Goal: Check status: Check status

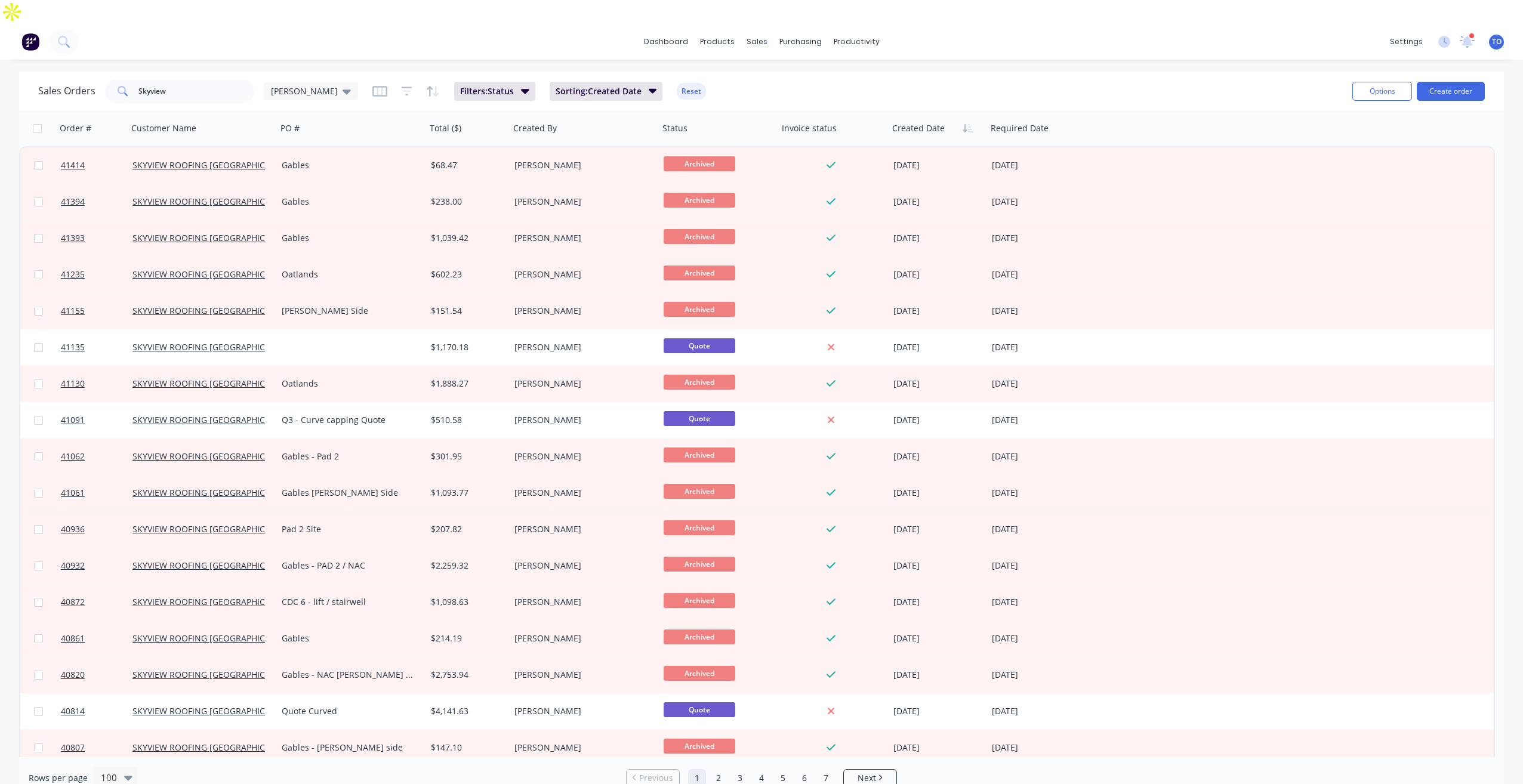
scroll to position [60, 0]
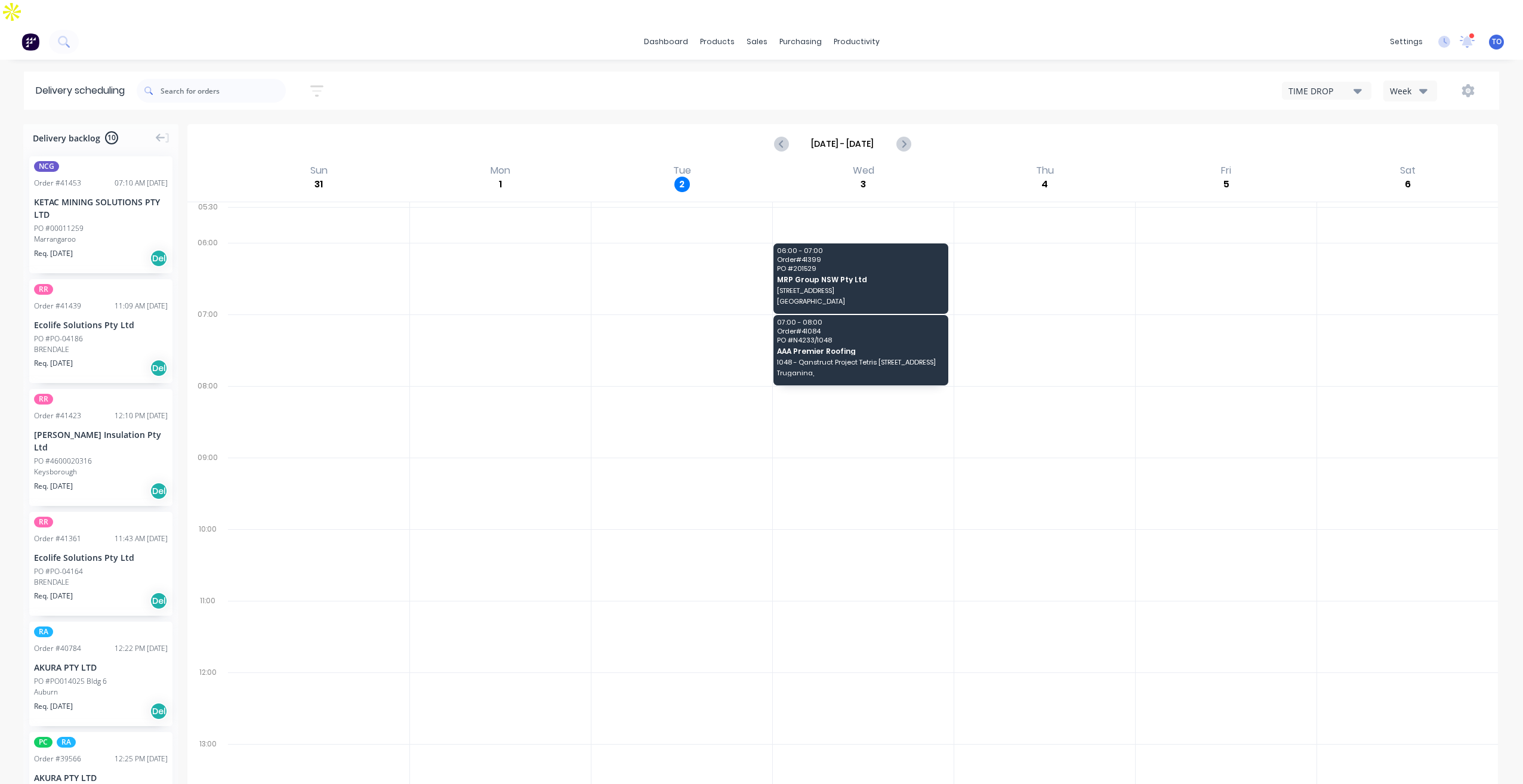
click at [1408, 80] on button "Week" at bounding box center [1410, 91] width 54 height 21
click at [1413, 134] on div "Vehicle" at bounding box center [1443, 146] width 118 height 24
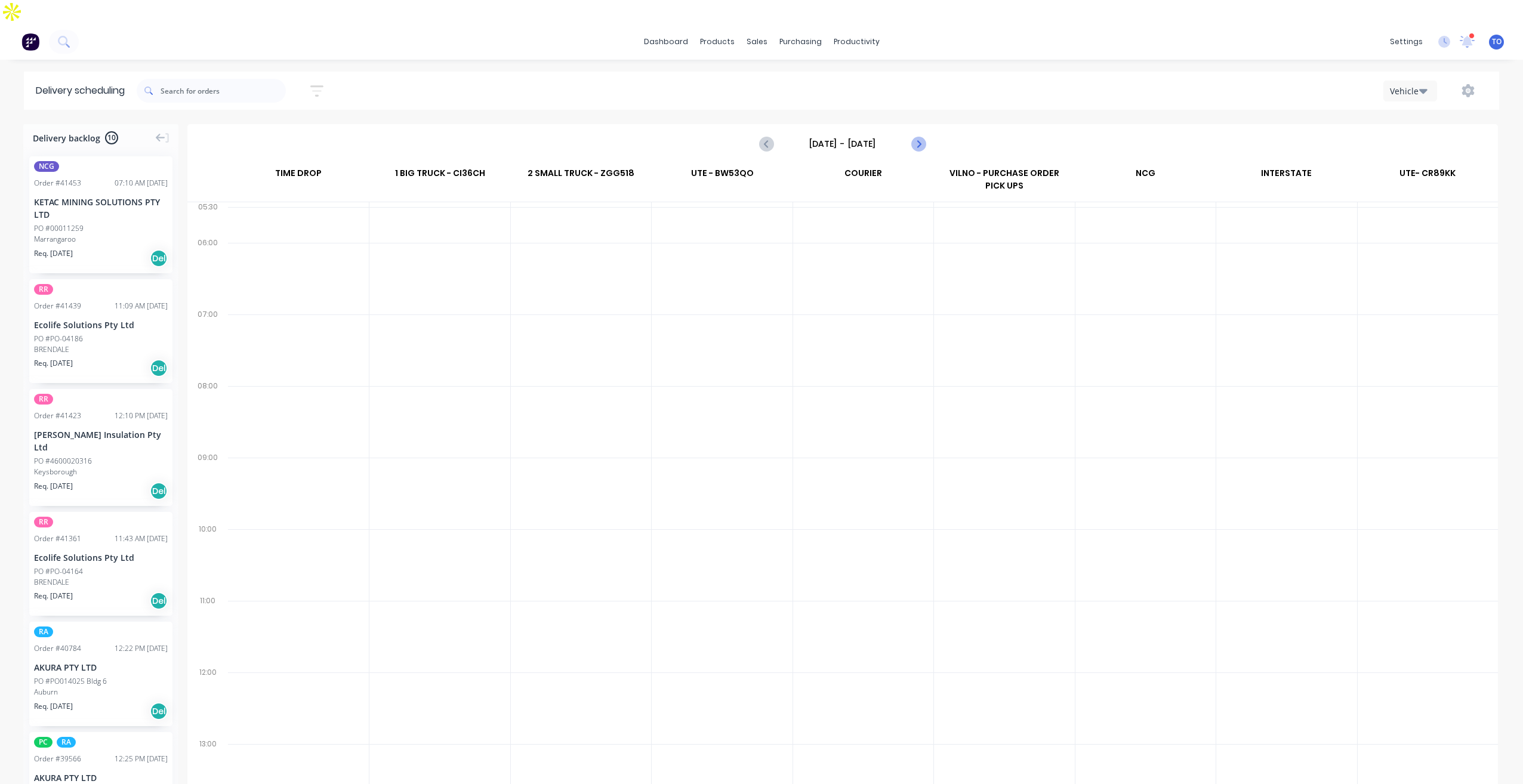
click at [920, 137] on icon "Next page" at bounding box center [917, 144] width 14 height 14
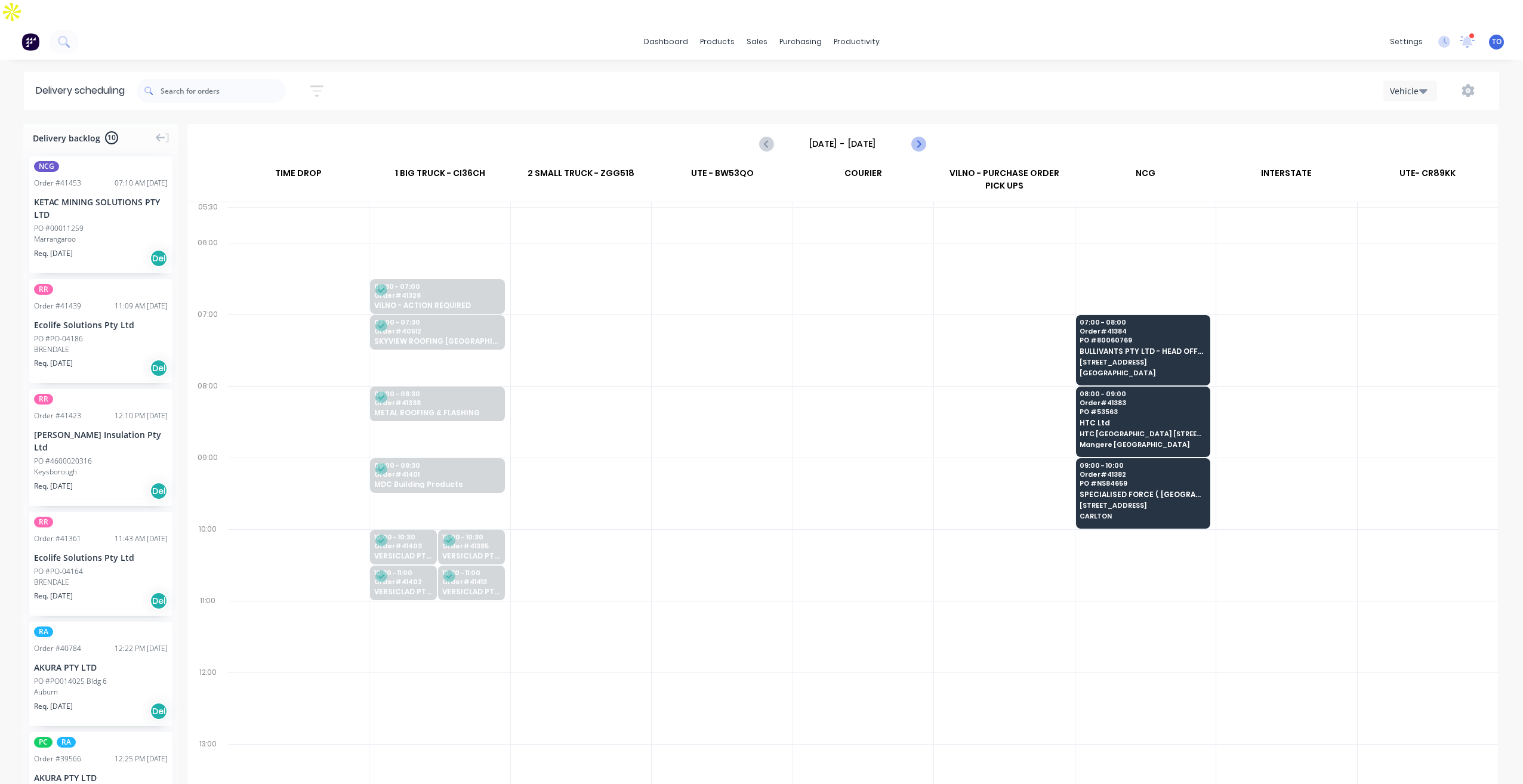
click at [920, 137] on icon "Next page" at bounding box center [917, 144] width 14 height 14
type input "Tuesday - 02/09/25"
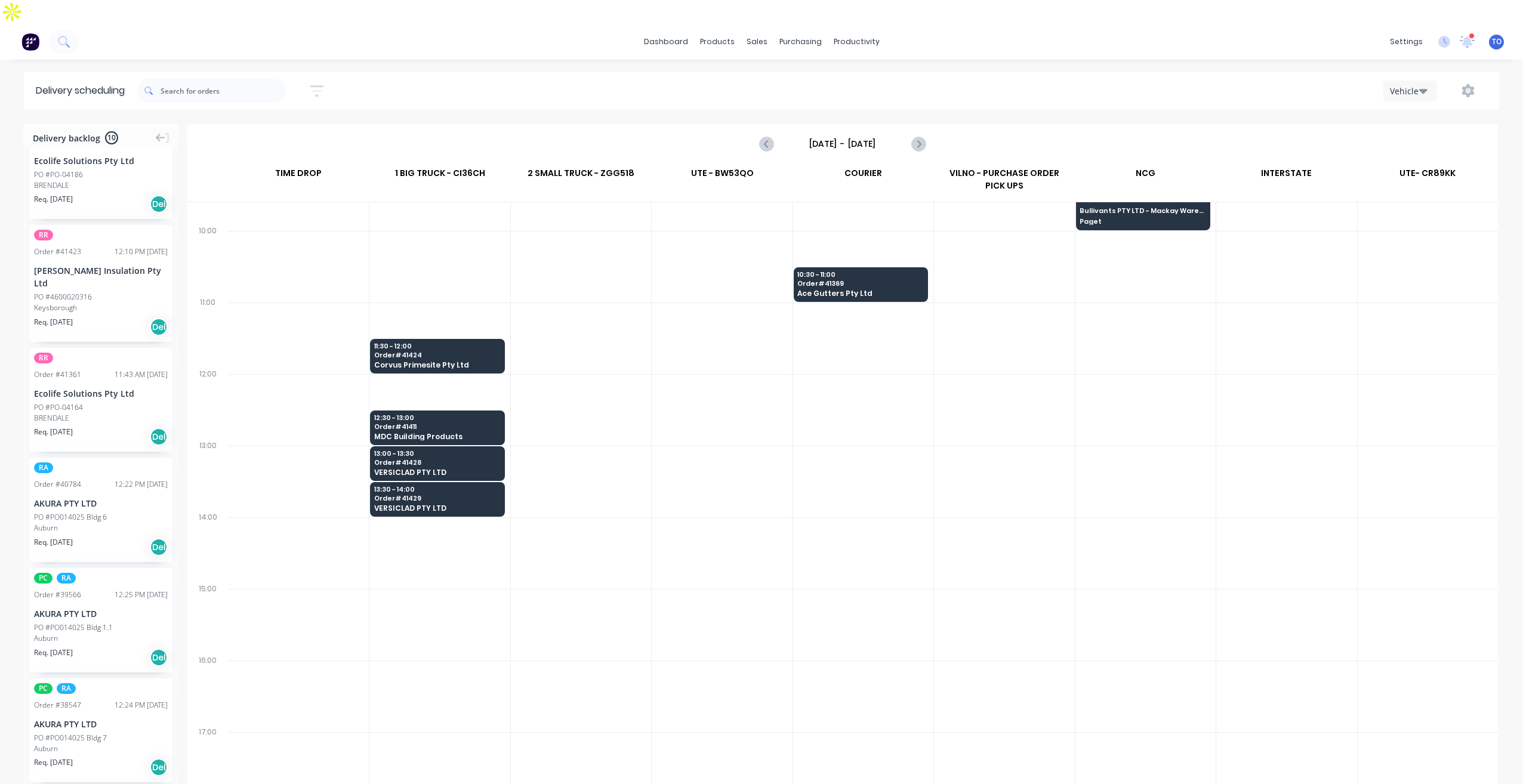
scroll to position [179, 0]
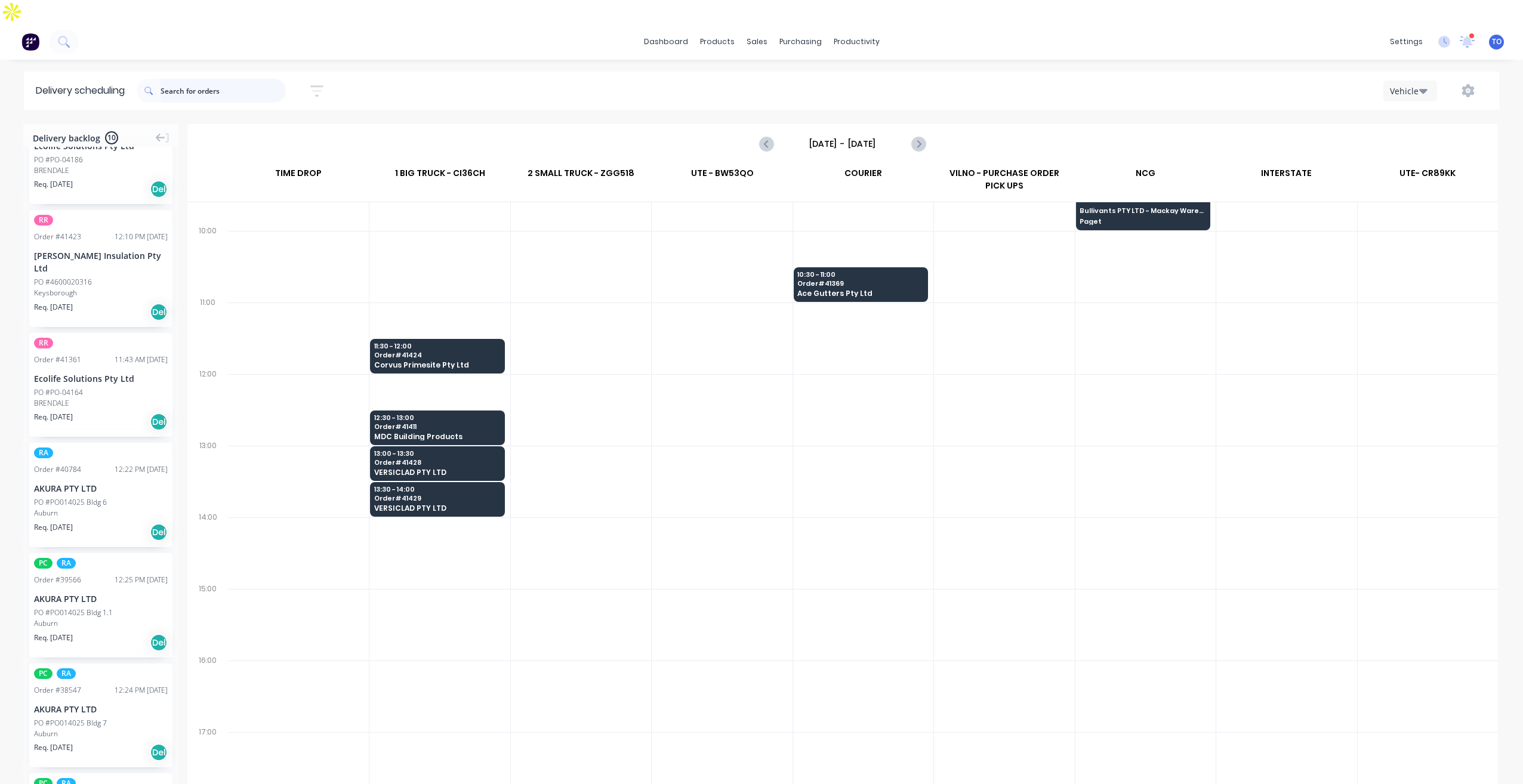
click at [190, 79] on input "text" at bounding box center [223, 90] width 125 height 24
type input "Akura"
click at [447, 30] on div "dashboard products sales purchasing productivity dashboard products Product Cat…" at bounding box center [762, 42] width 1523 height 36
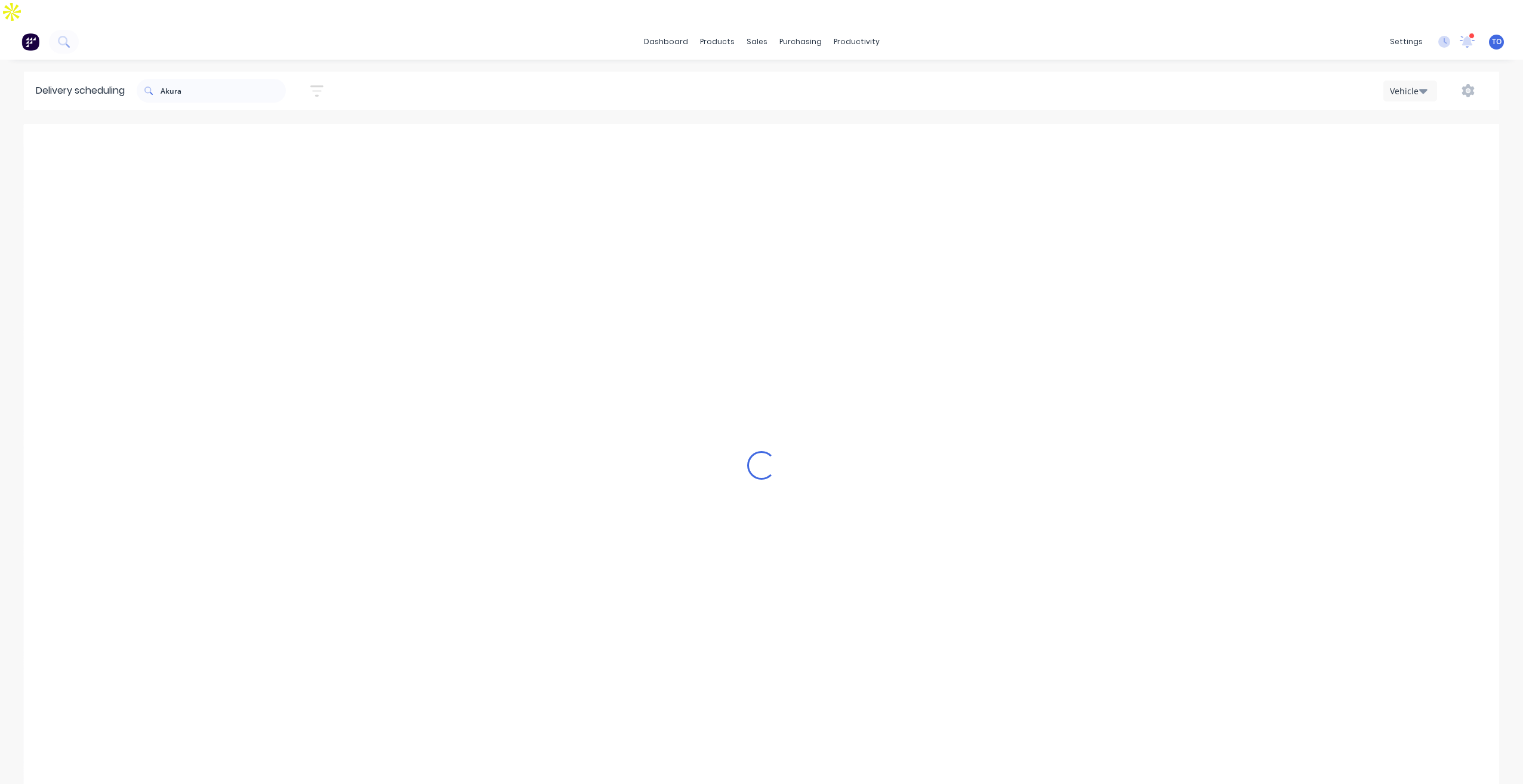
scroll to position [30, 0]
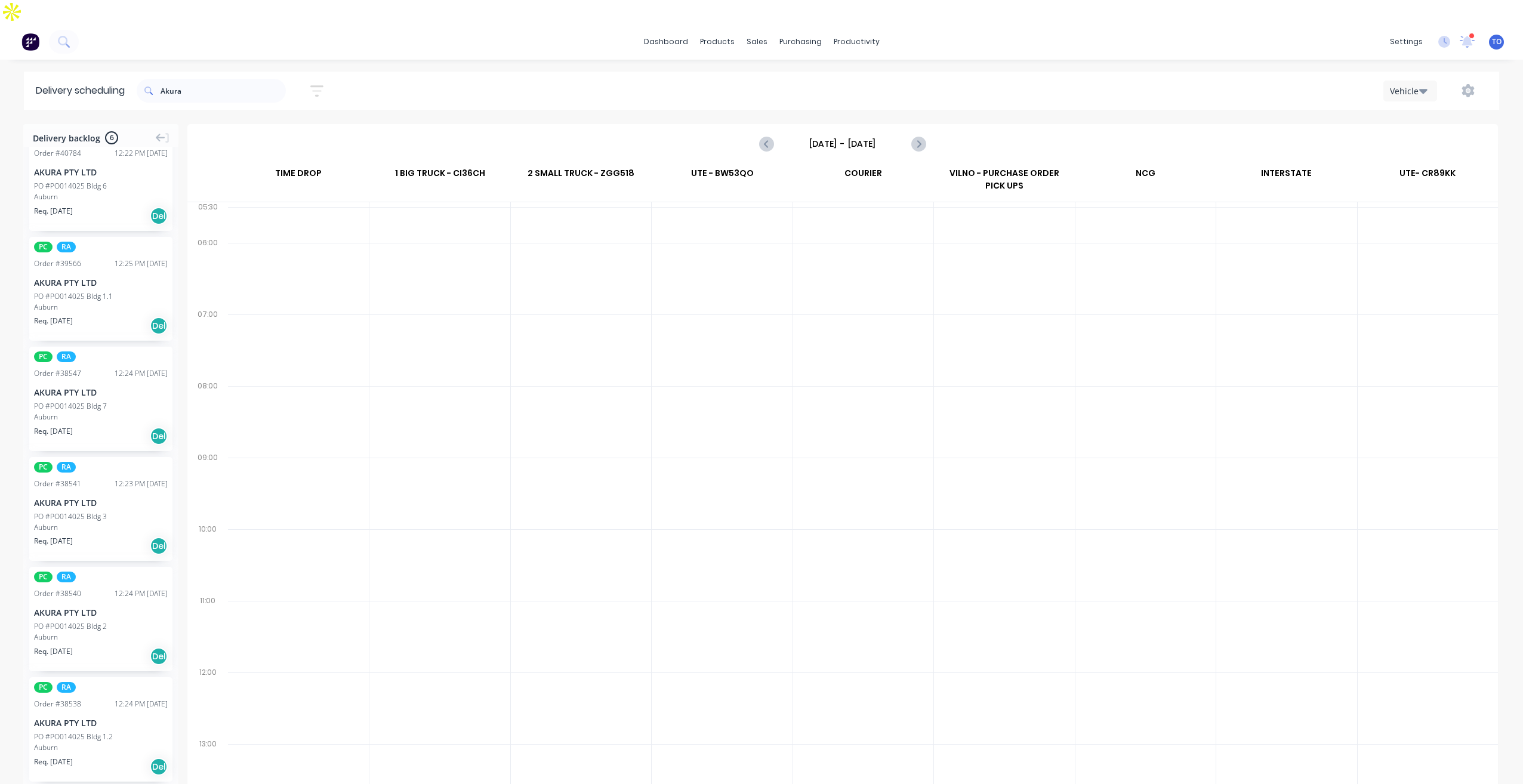
click at [115, 191] on div "Auburn" at bounding box center [101, 197] width 134 height 11
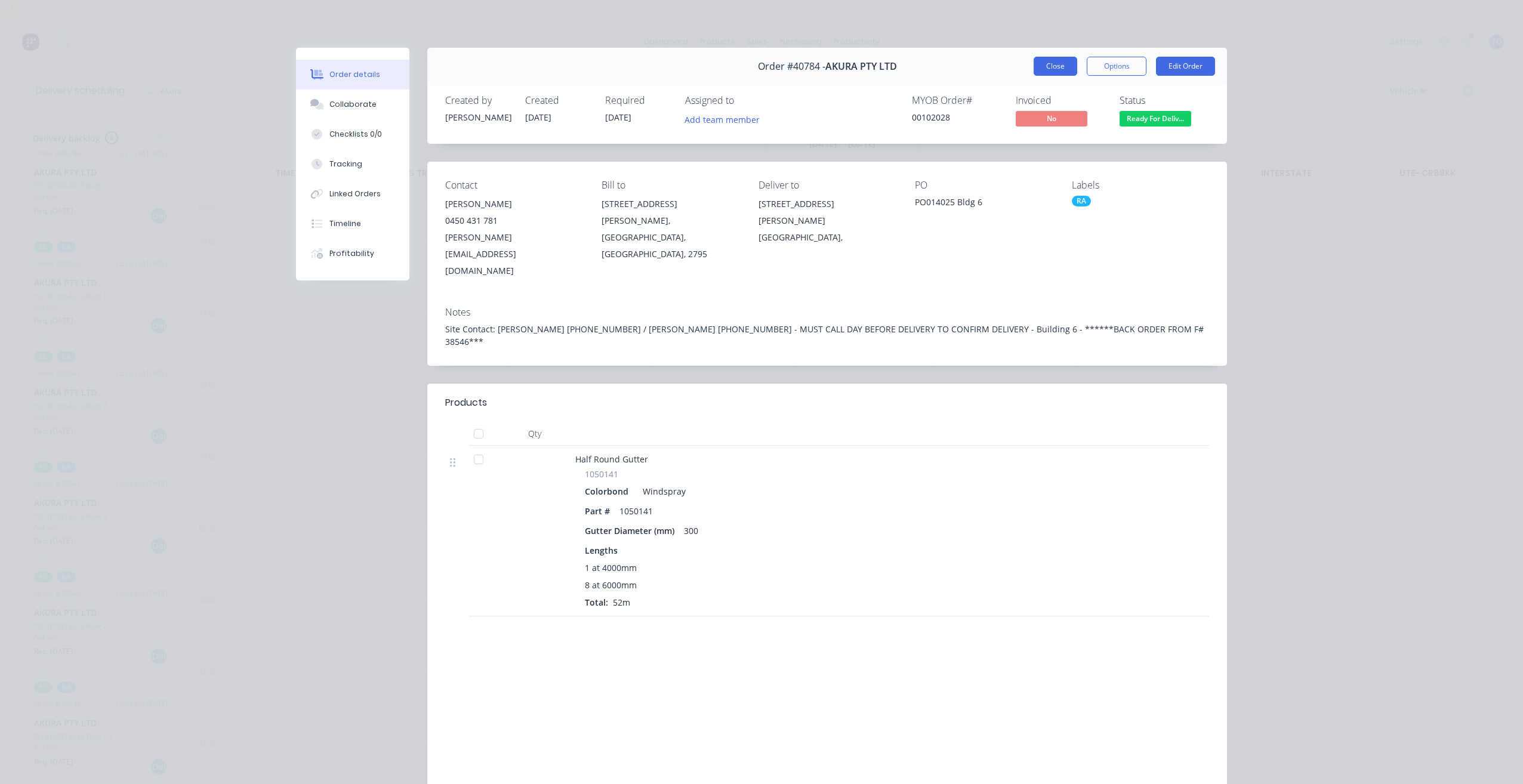
drag, startPoint x: 1056, startPoint y: 67, endPoint x: 647, endPoint y: 94, distance: 409.9
click at [1054, 67] on button "Close" at bounding box center [1055, 66] width 44 height 19
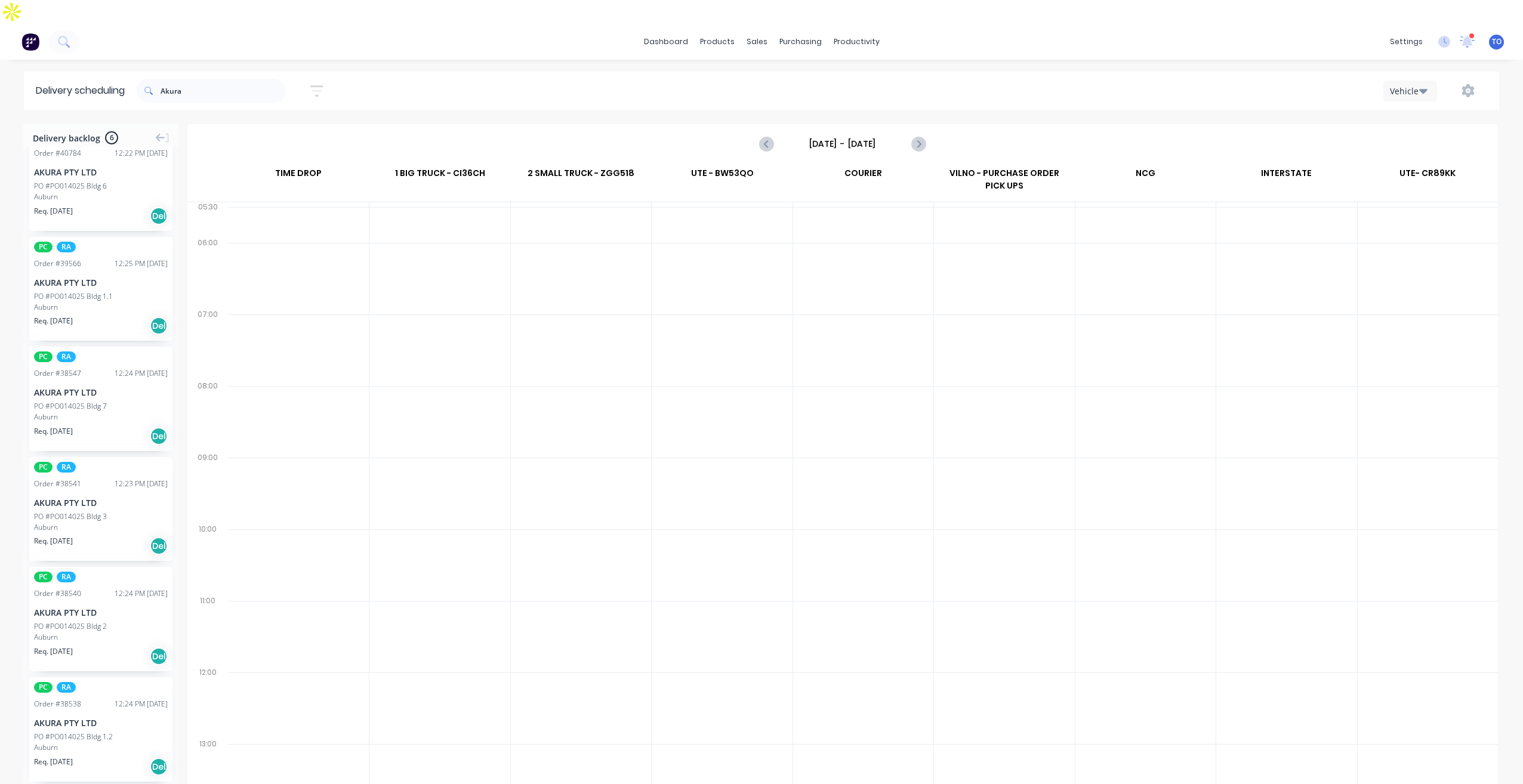
click at [94, 276] on div "AKURA PTY LTD" at bounding box center [101, 282] width 134 height 12
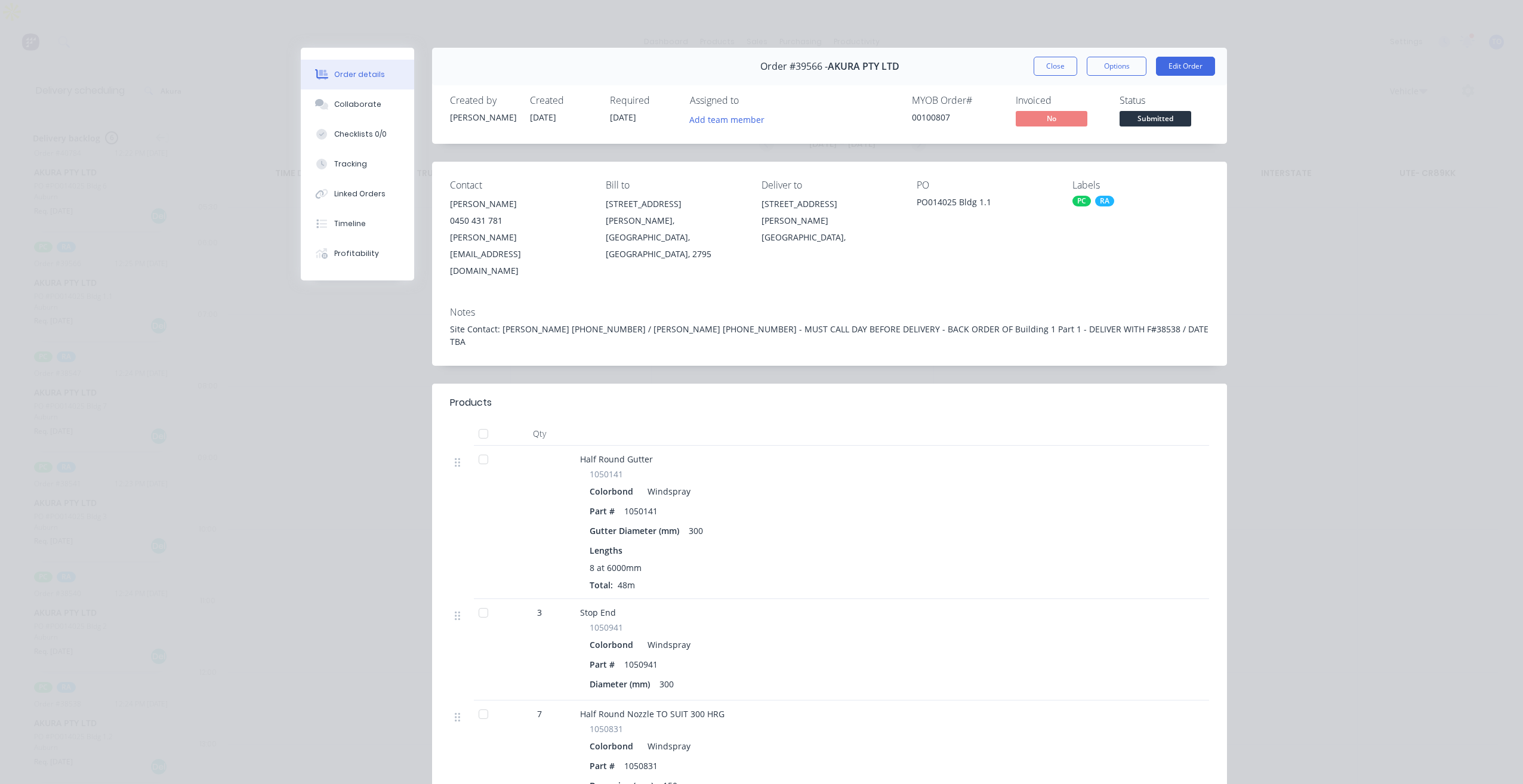
click at [1001, 323] on div "Site Contact: Sam 0414522567 / Brad 0414241616 - MUST CALL DAY BEFORE DELIVERY …" at bounding box center [829, 335] width 759 height 25
copy div "38538"
drag, startPoint x: 1060, startPoint y: 61, endPoint x: 976, endPoint y: 75, distance: 85.2
click at [1059, 61] on button "Close" at bounding box center [1055, 66] width 44 height 19
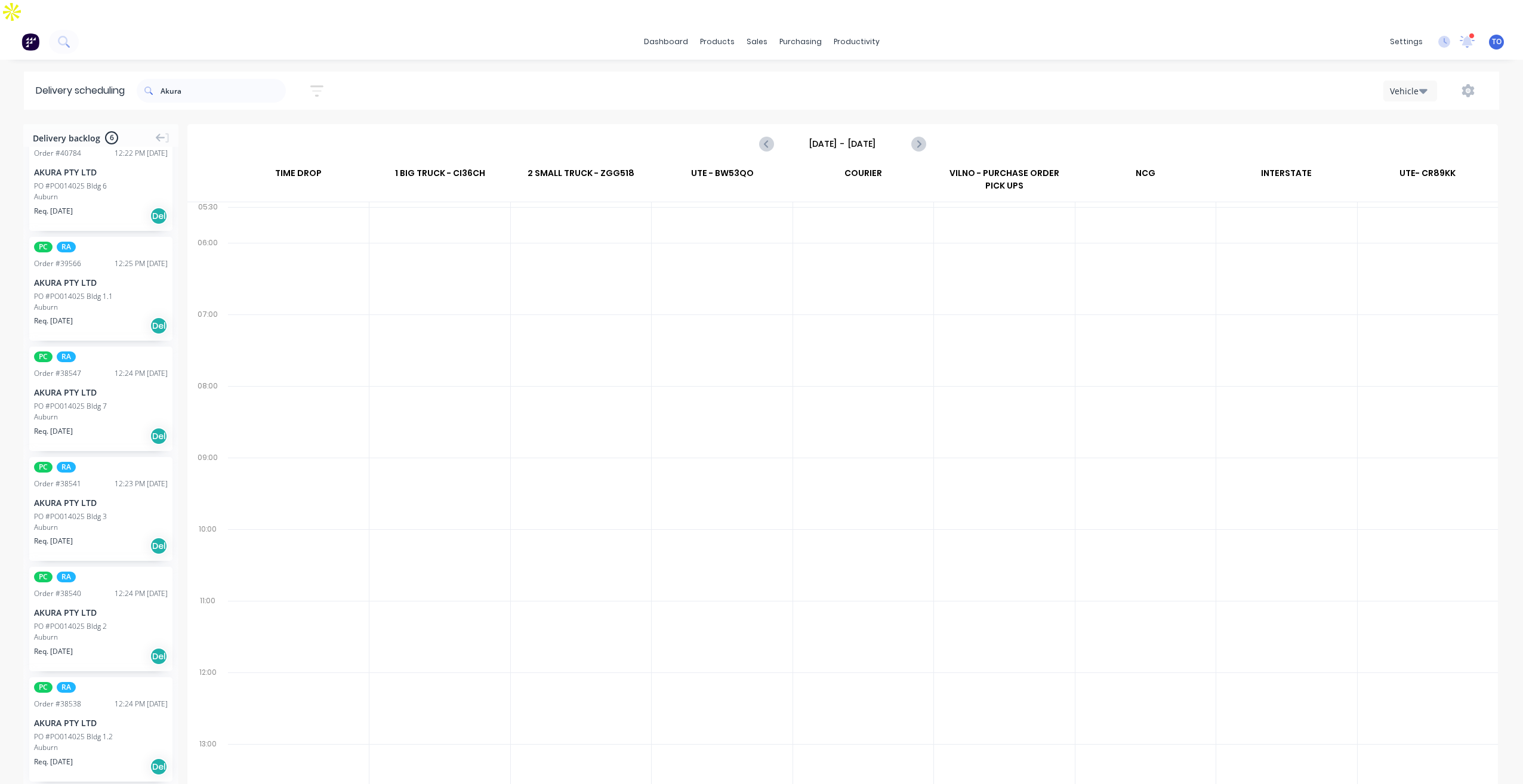
click at [96, 181] on div "PO #PO014025 Bldg 6" at bounding box center [70, 186] width 73 height 11
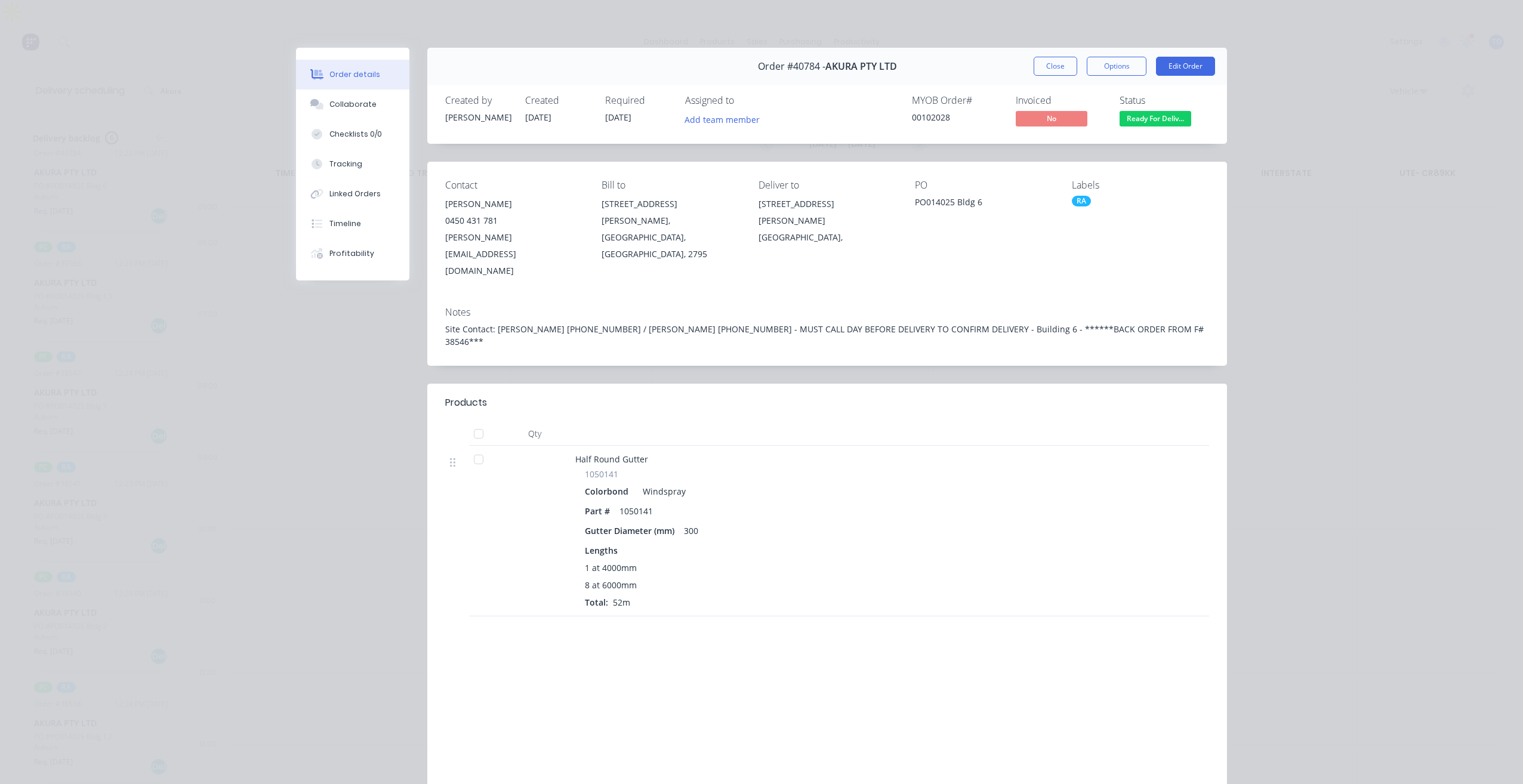
click at [1058, 63] on button "Close" at bounding box center [1055, 66] width 44 height 19
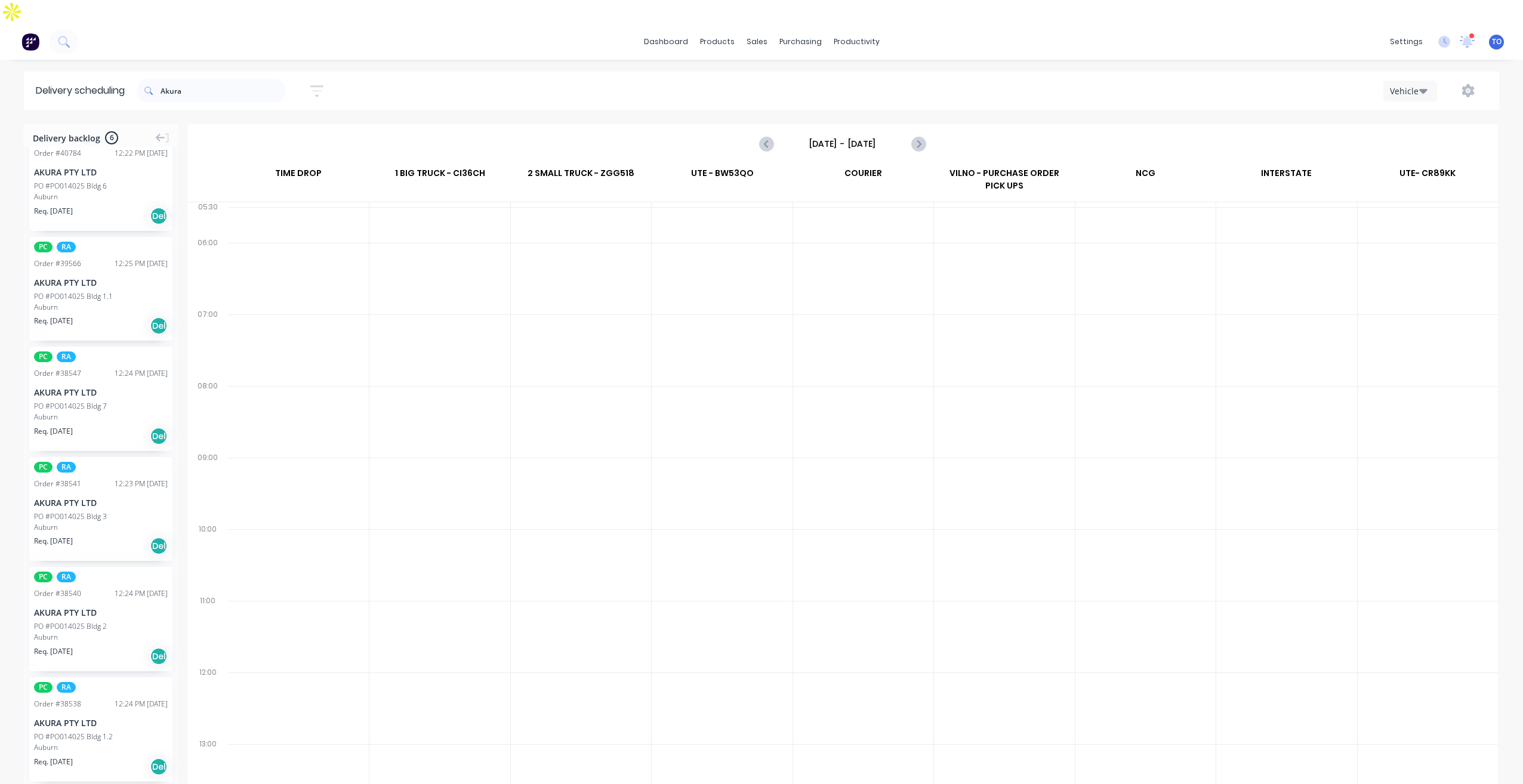
click at [92, 276] on div "AKURA PTY LTD" at bounding box center [101, 282] width 134 height 12
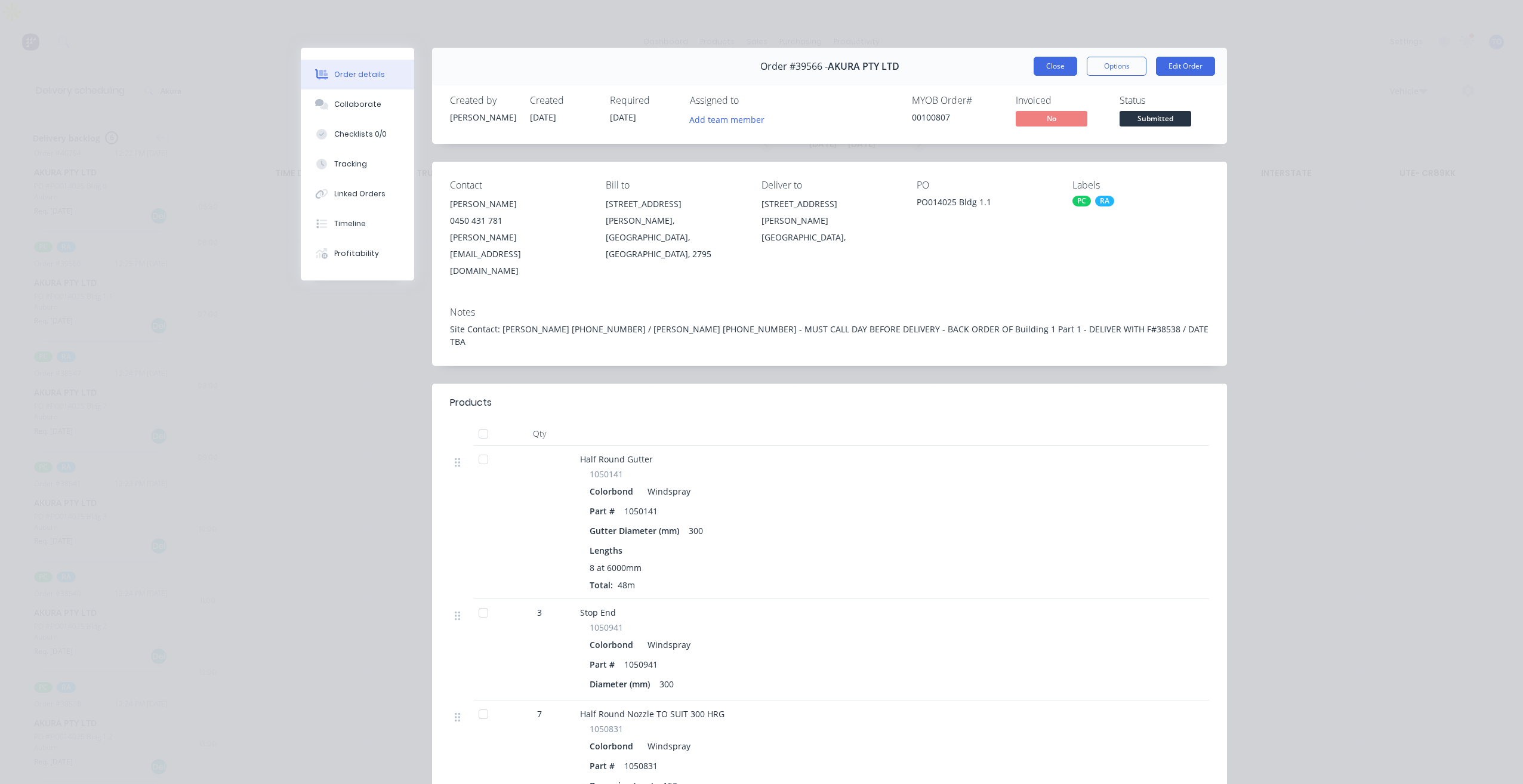
click at [1041, 63] on button "Close" at bounding box center [1055, 66] width 44 height 19
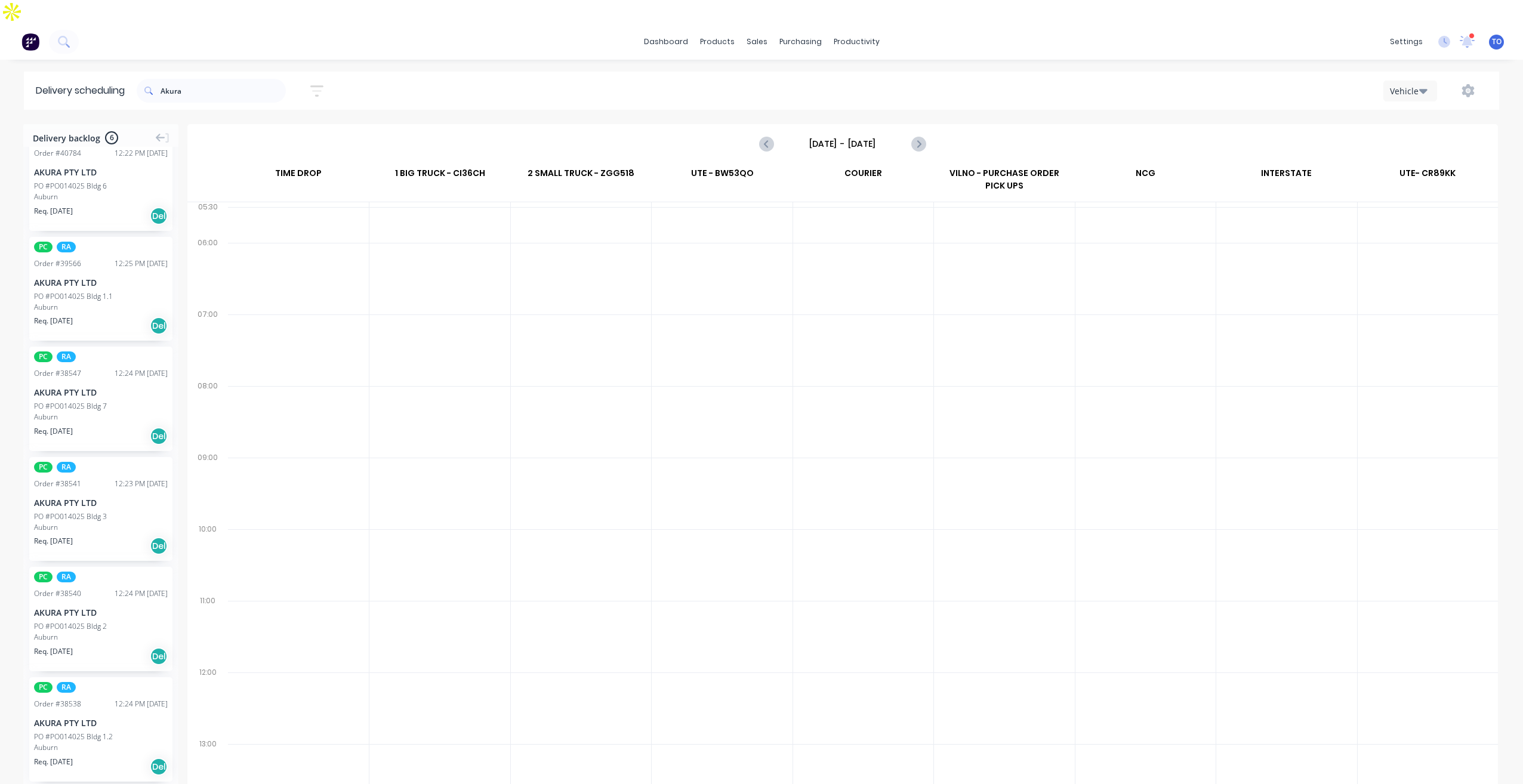
click at [80, 401] on div "PO #PO014025 Bldg 7" at bounding box center [70, 406] width 73 height 11
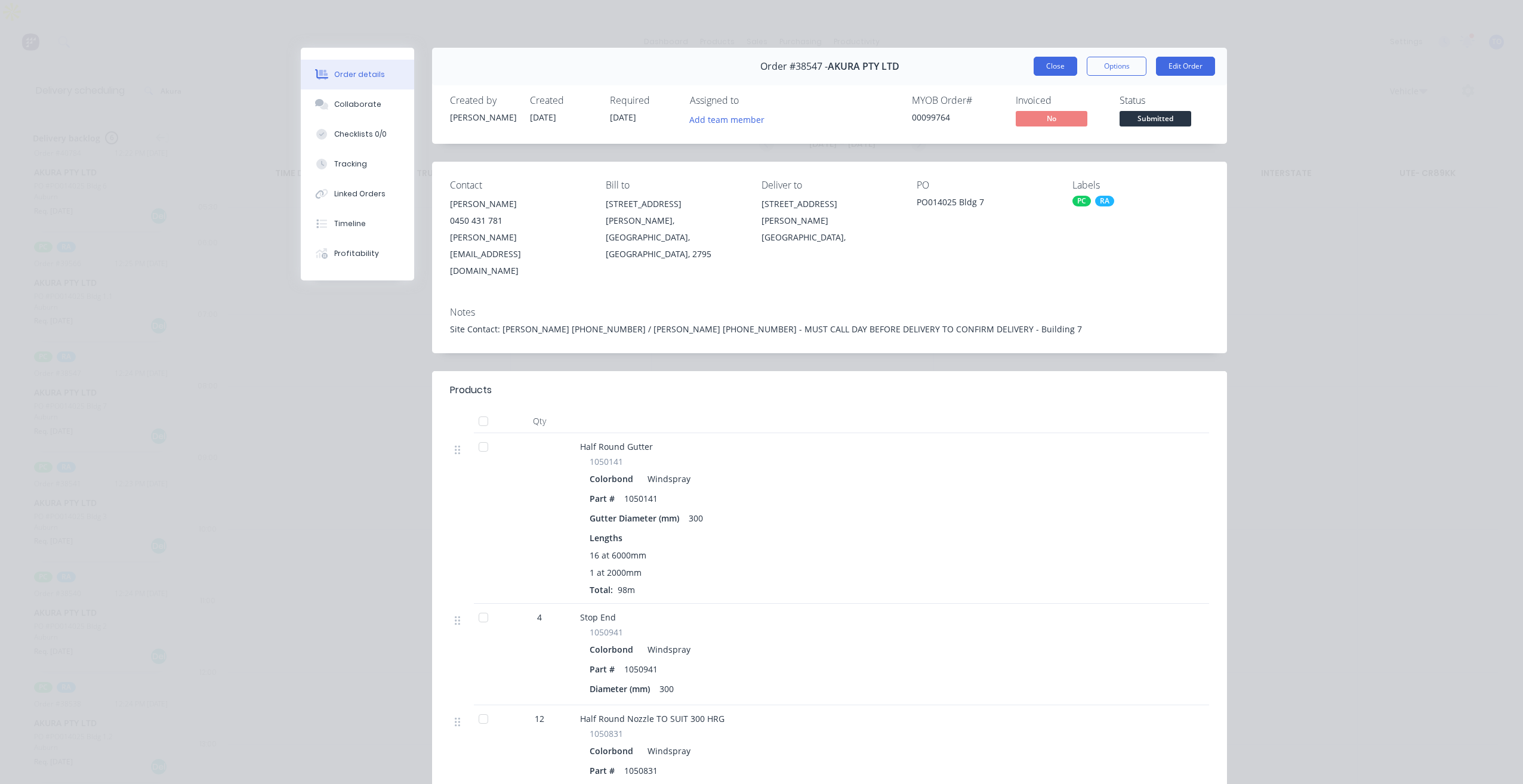
click at [1044, 69] on button "Close" at bounding box center [1055, 66] width 44 height 19
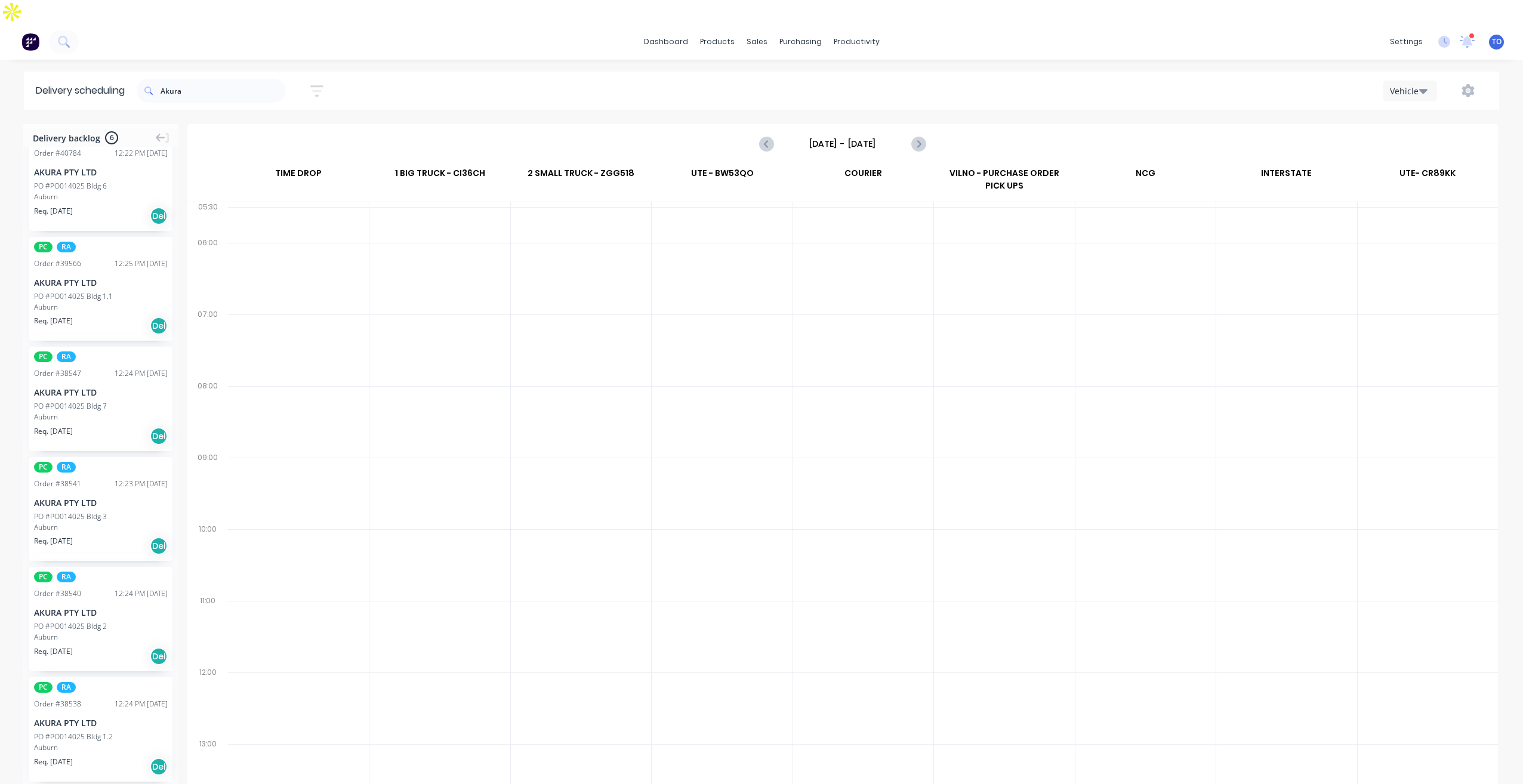
click at [121, 496] on div "AKURA PTY LTD" at bounding box center [101, 502] width 134 height 12
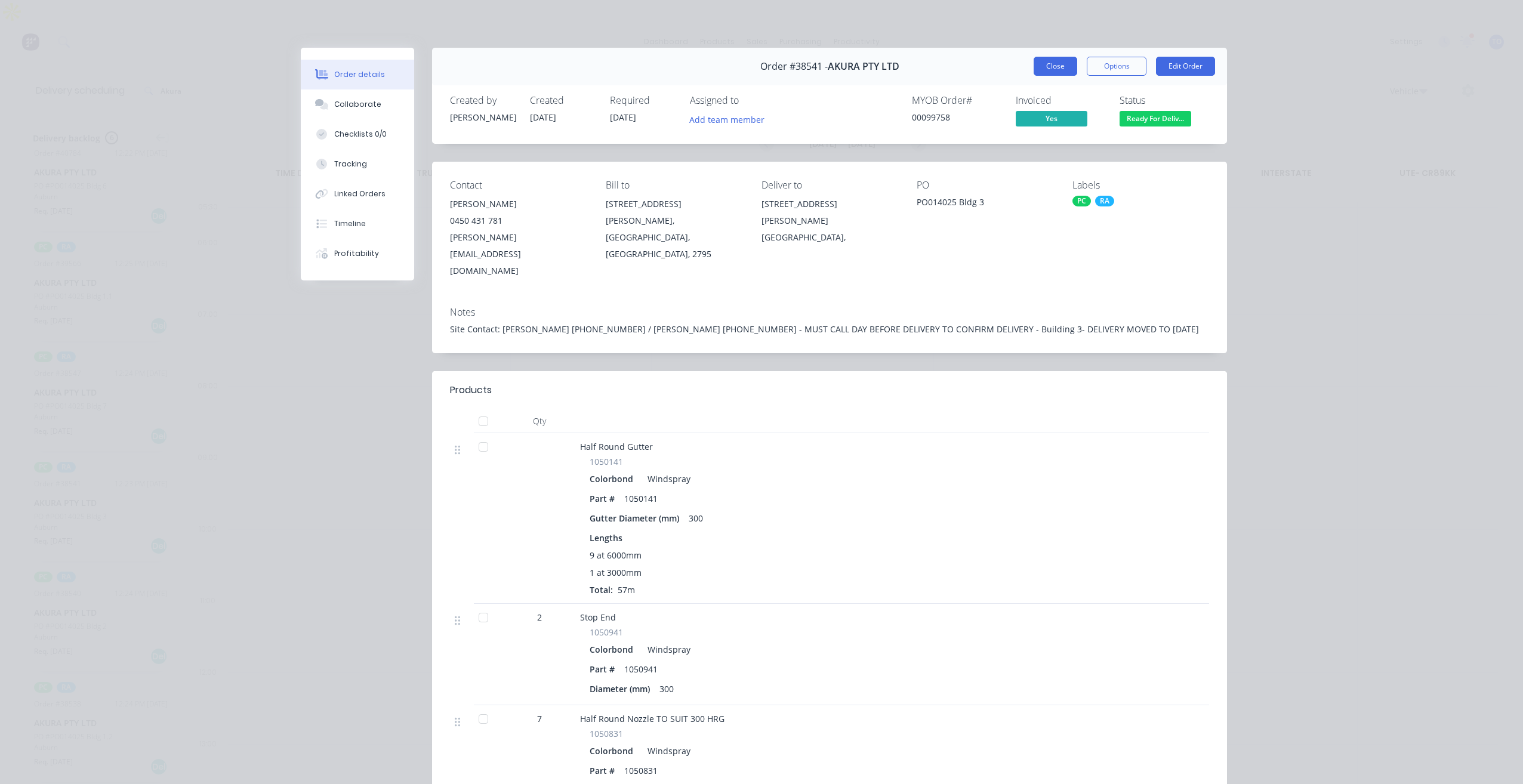
click at [1071, 62] on button "Close" at bounding box center [1055, 66] width 44 height 19
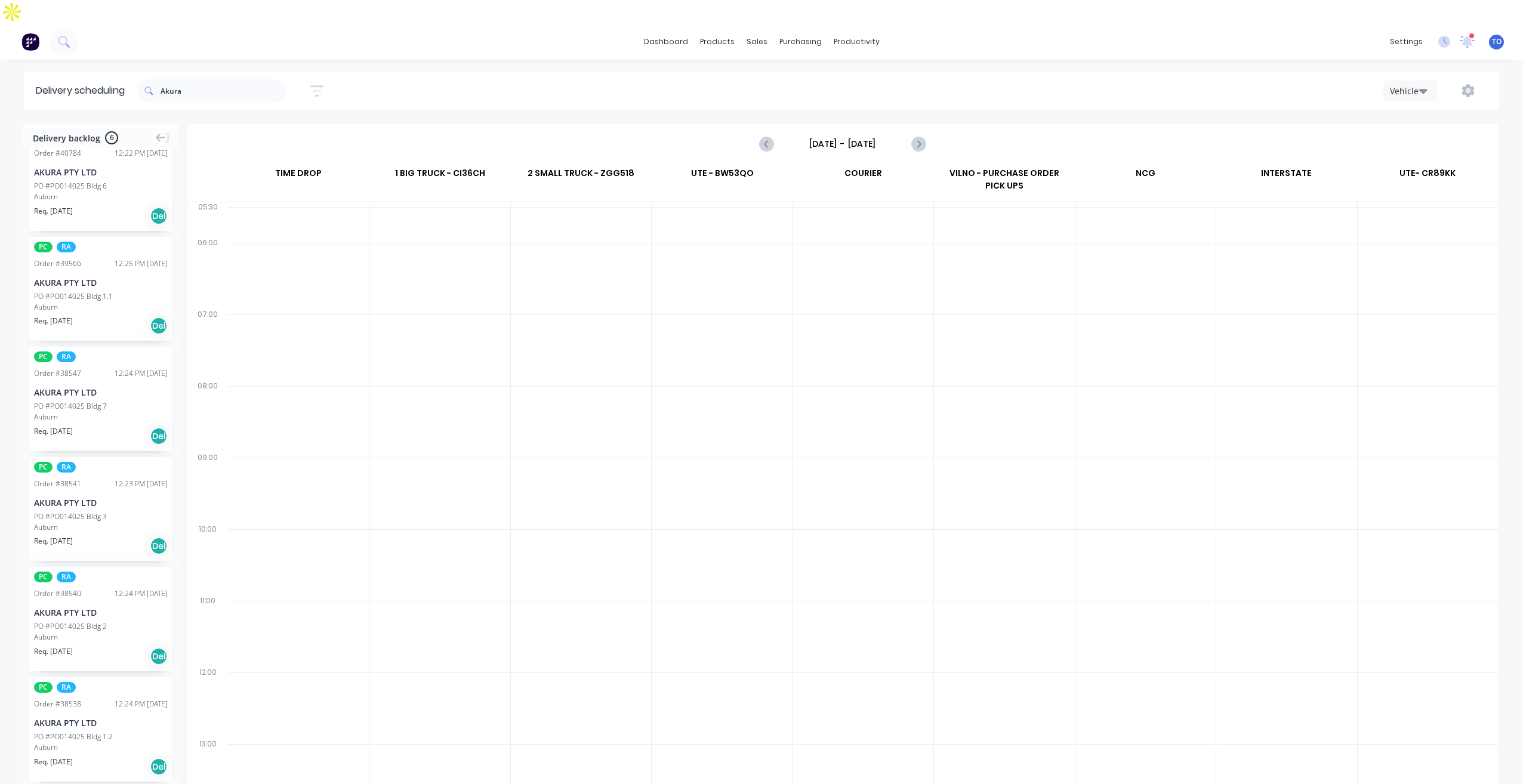
click at [120, 632] on div "Auburn" at bounding box center [101, 637] width 134 height 11
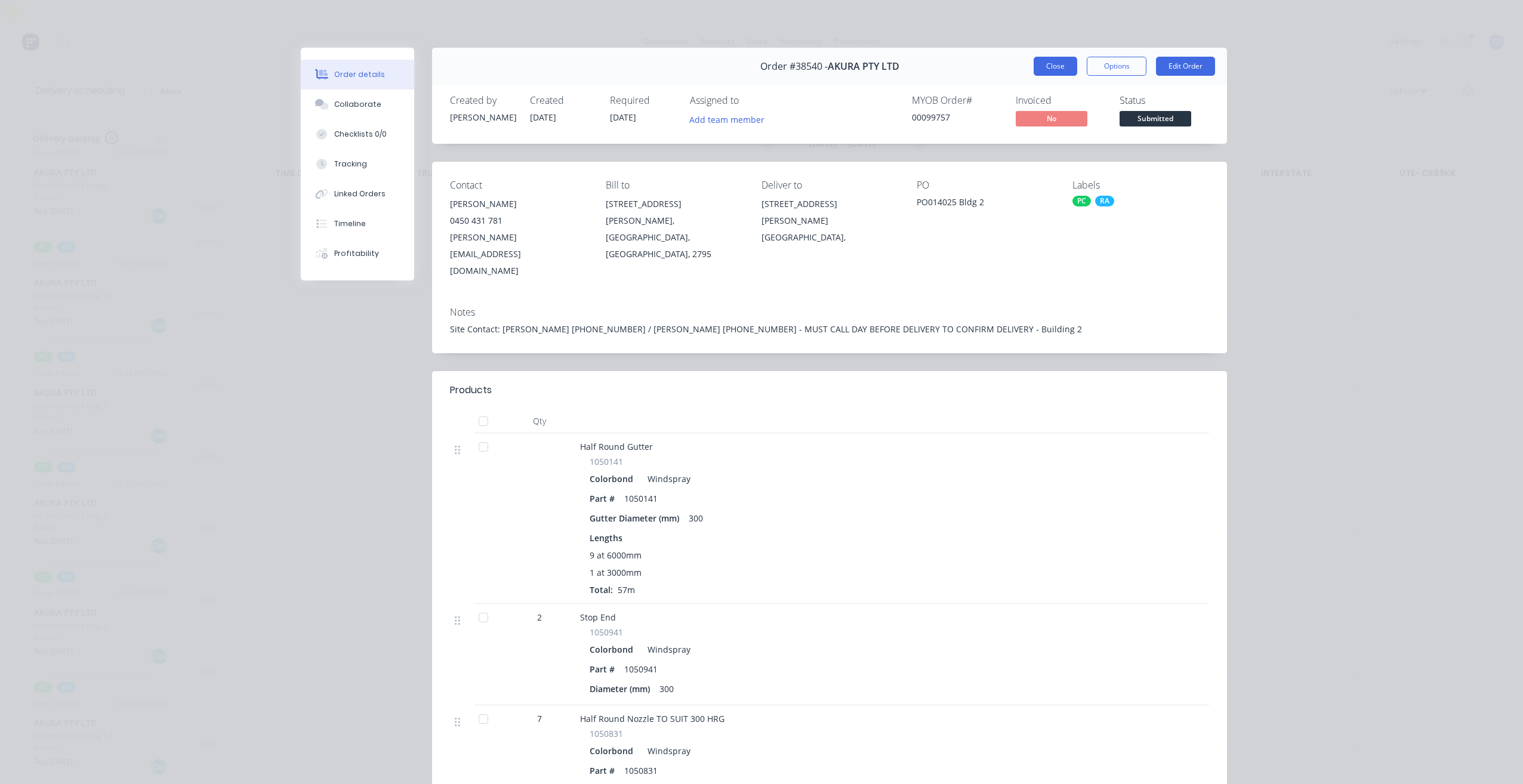
click at [1035, 60] on button "Close" at bounding box center [1055, 66] width 44 height 19
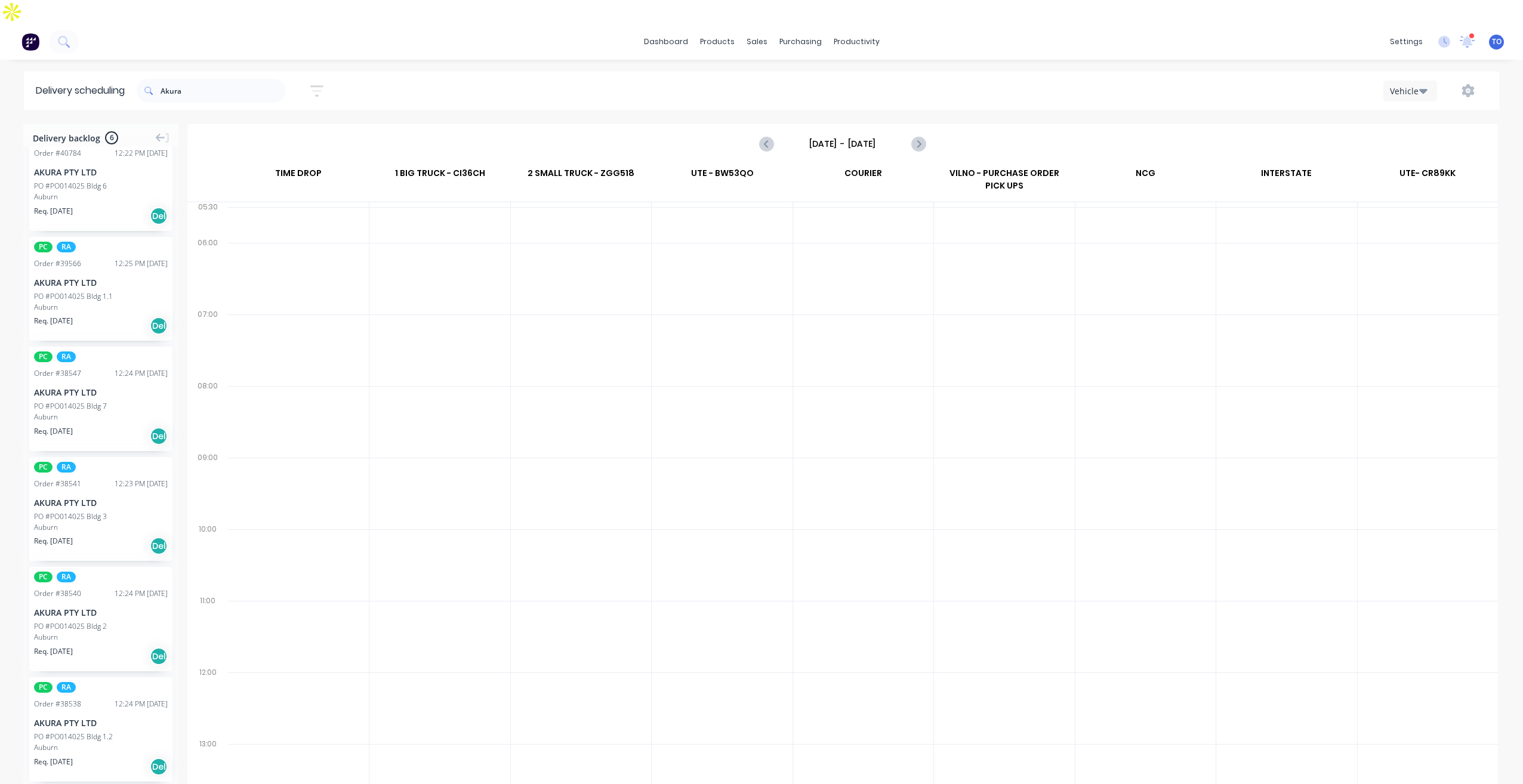
click at [101, 717] on div "AKURA PTY LTD" at bounding box center [101, 723] width 134 height 12
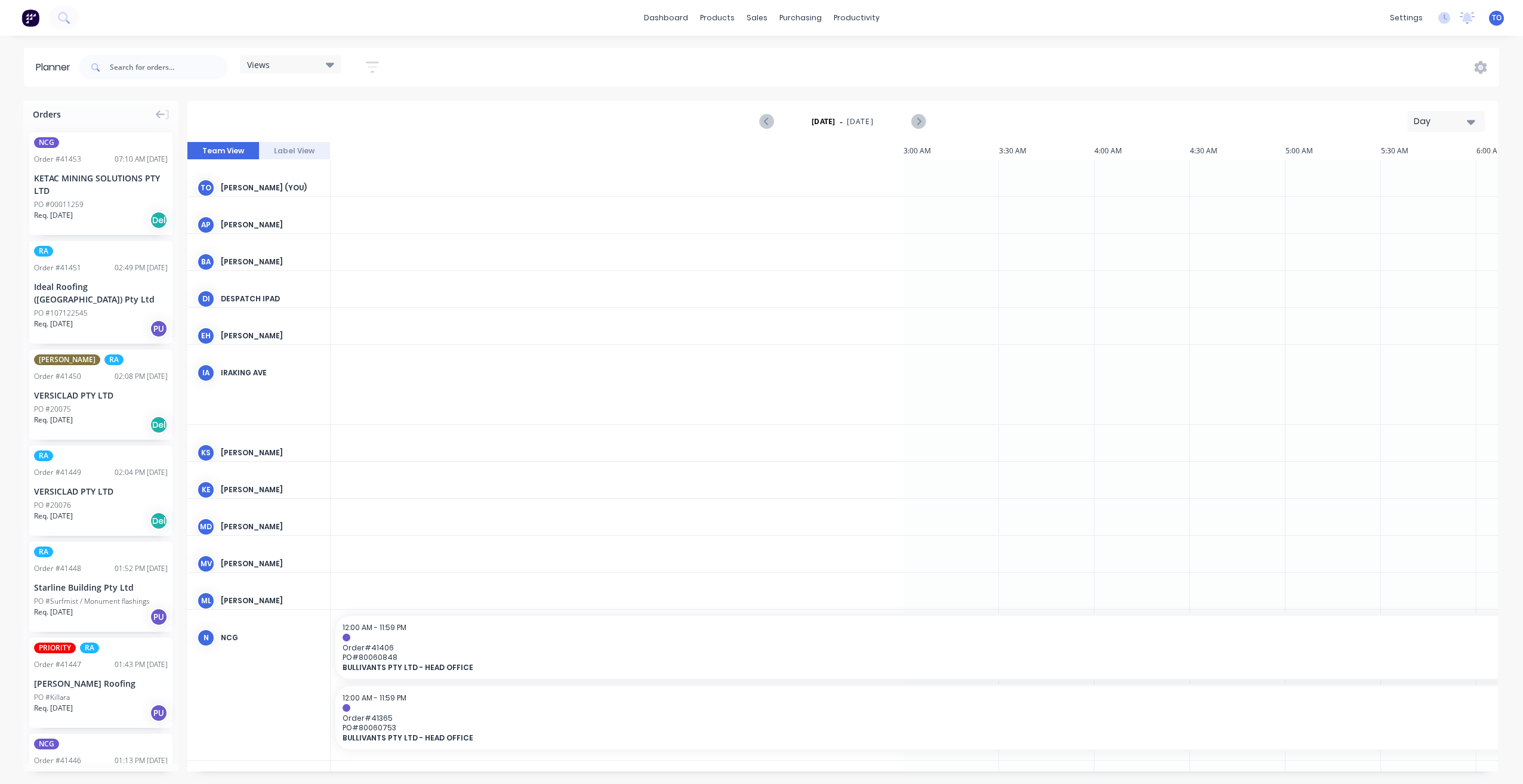
scroll to position [0, 1337]
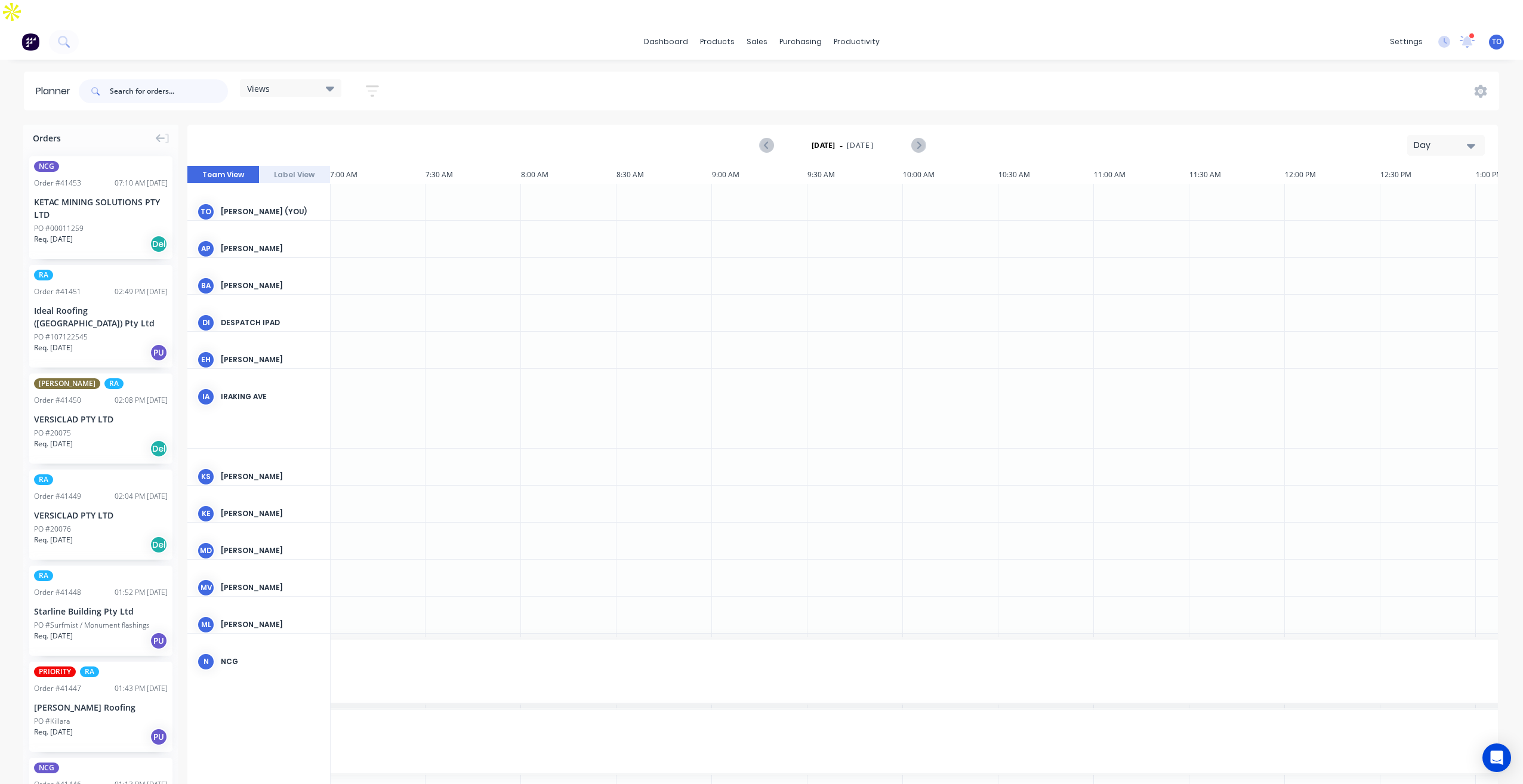
paste input "38538"
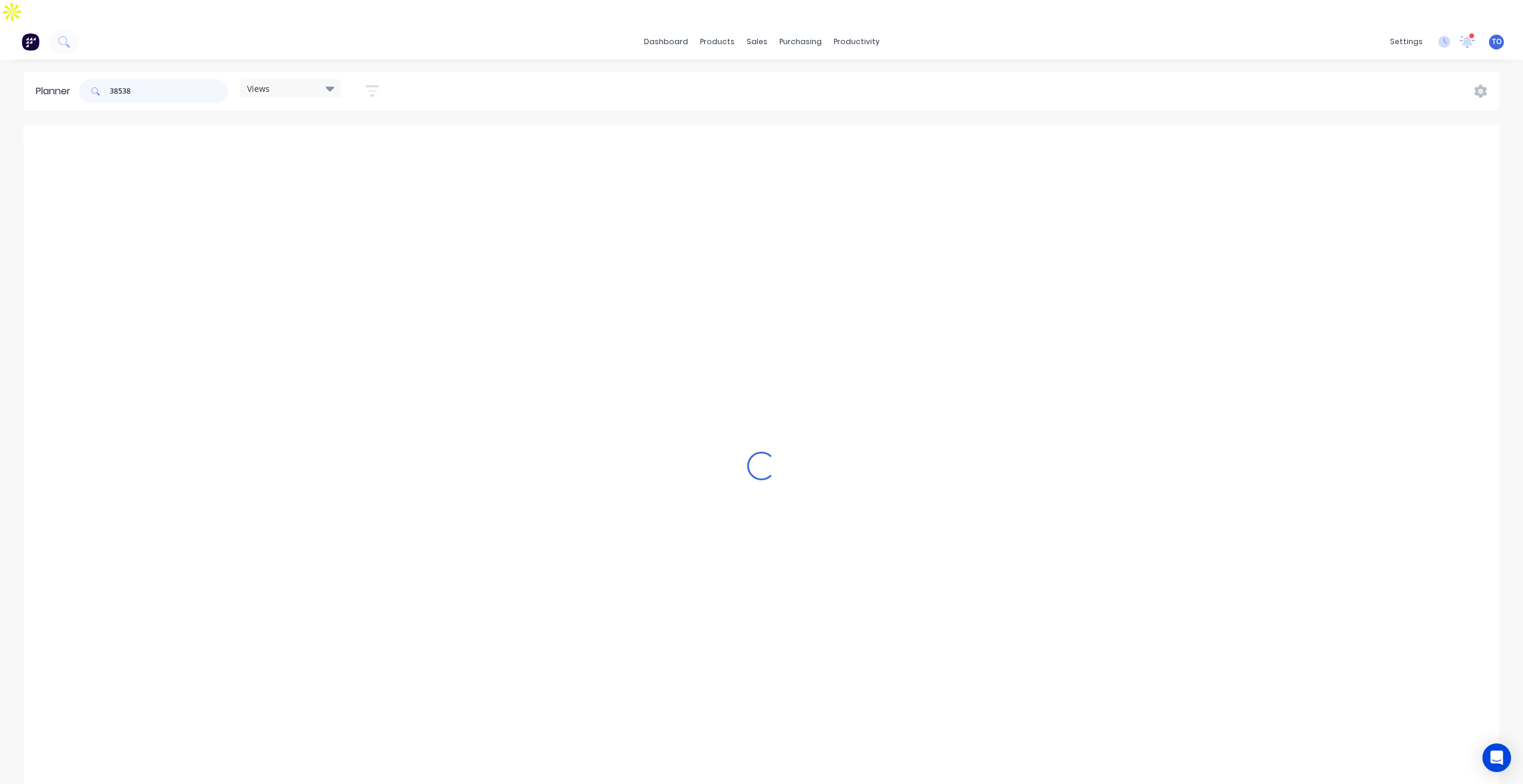
type input "38538"
click at [556, 24] on div "dashboard products sales purchasing productivity dashboard products Product Cat…" at bounding box center [762, 42] width 1523 height 36
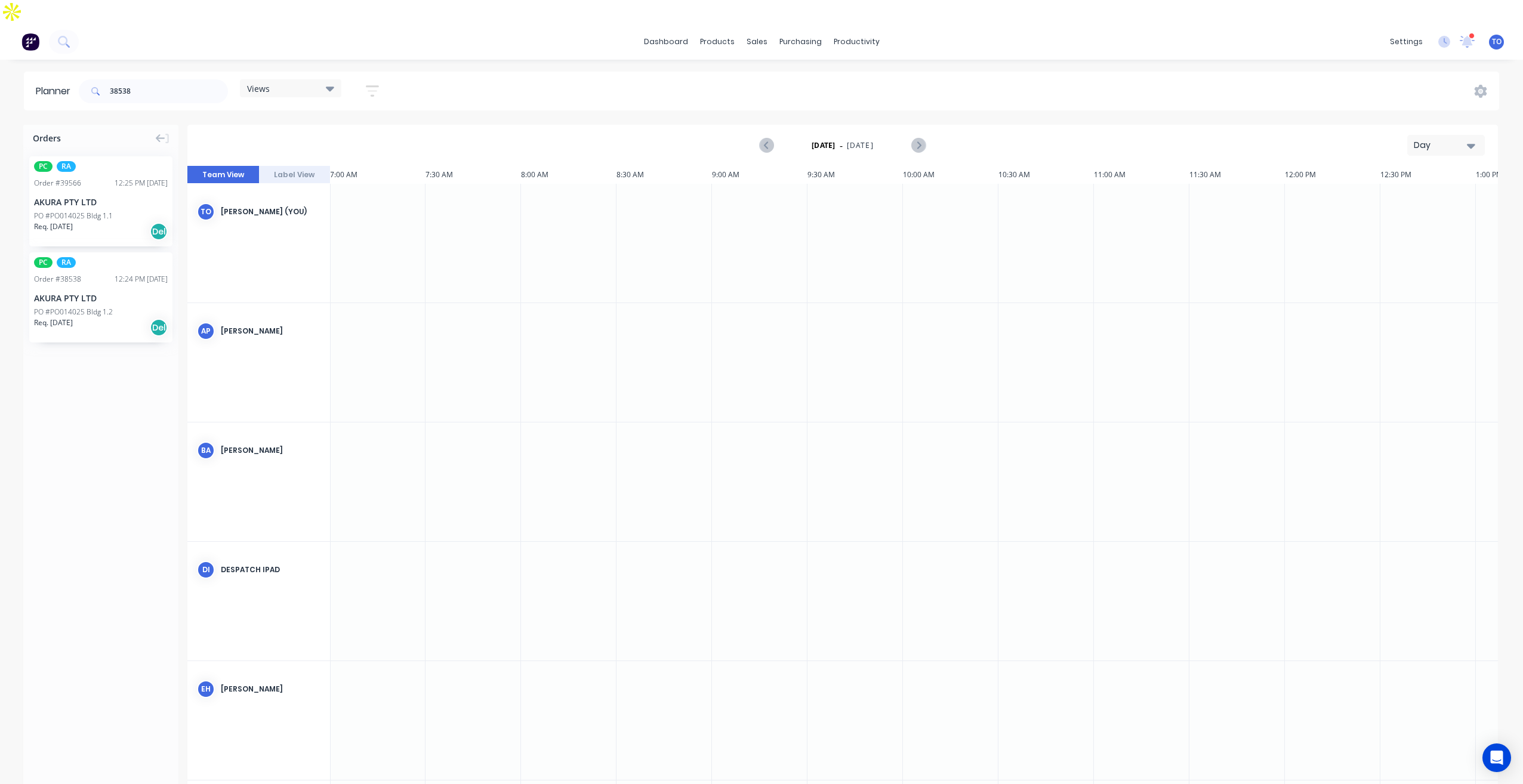
click at [117, 292] on div "AKURA PTY LTD" at bounding box center [101, 298] width 134 height 12
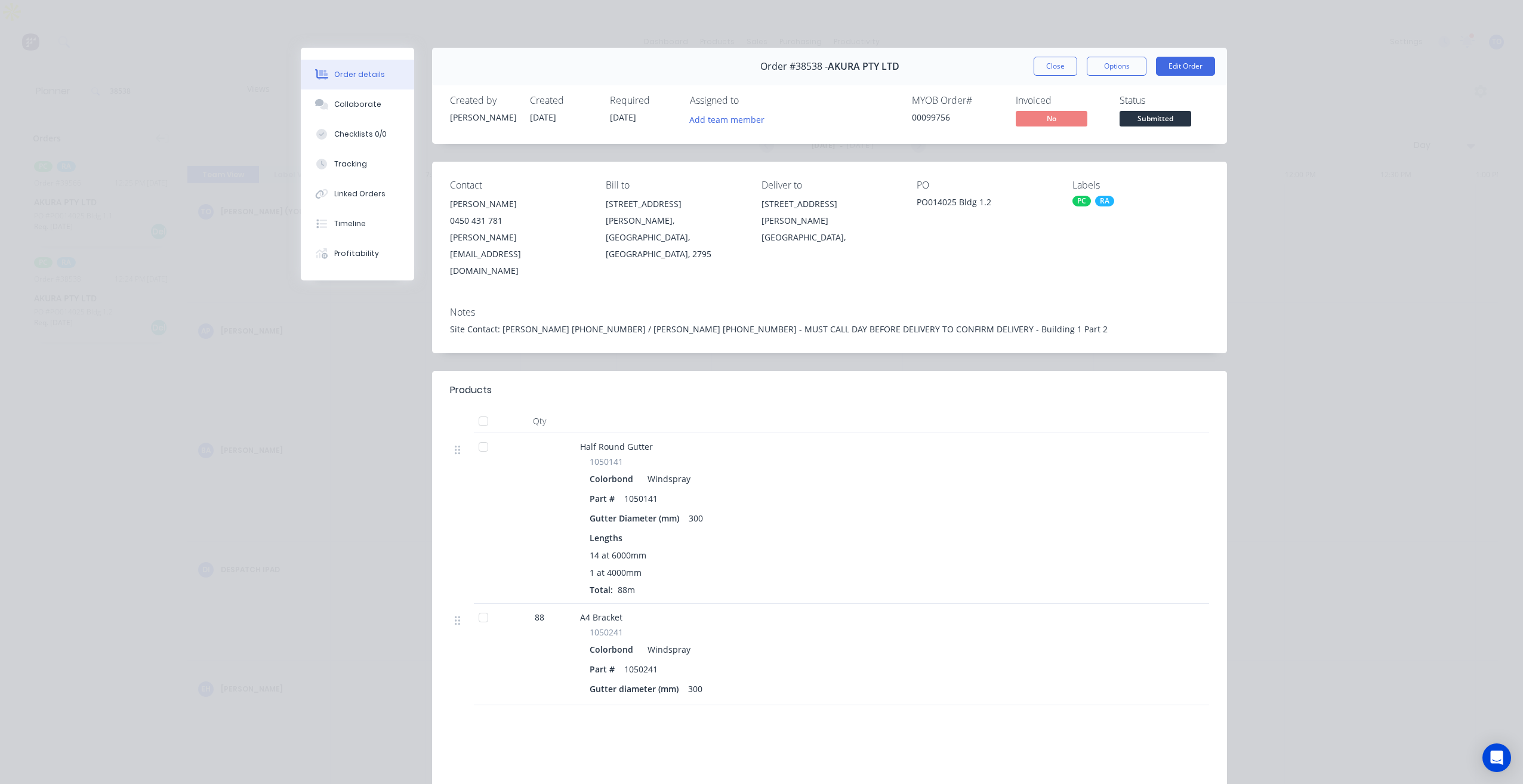
drag, startPoint x: 1053, startPoint y: 66, endPoint x: 706, endPoint y: 140, distance: 354.8
click at [1052, 66] on button "Close" at bounding box center [1055, 66] width 44 height 19
